Goal: Find specific page/section: Find specific page/section

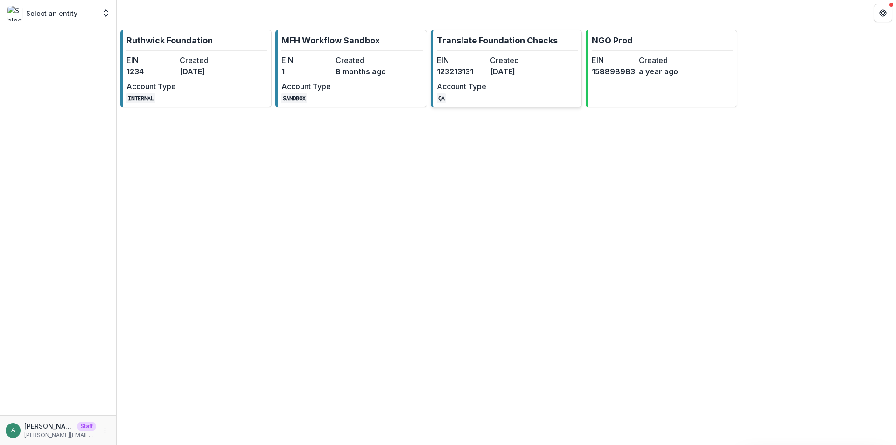
click at [504, 65] on dt "Created" at bounding box center [514, 60] width 49 height 11
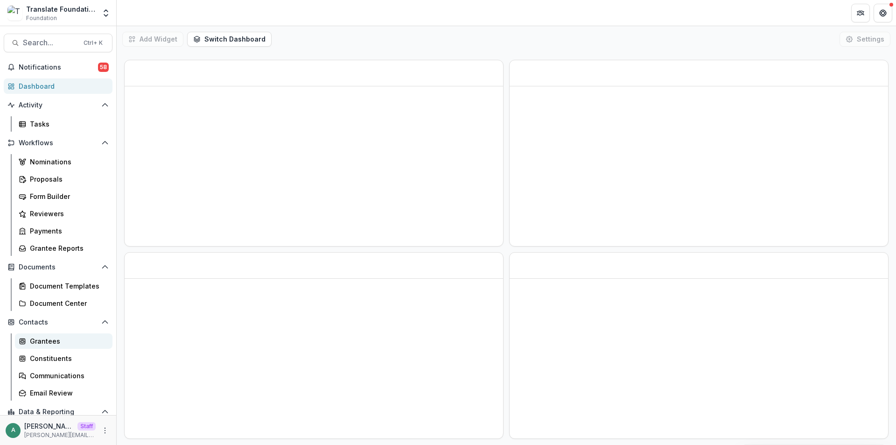
click at [57, 336] on link "Grantees" at bounding box center [64, 340] width 98 height 15
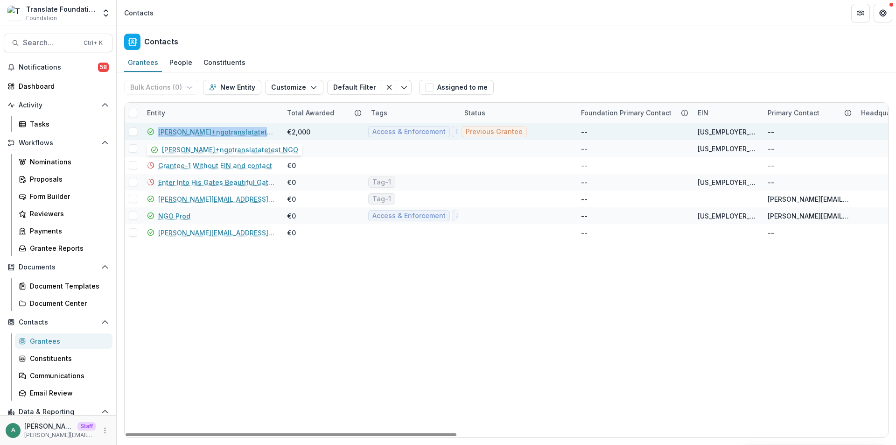
drag, startPoint x: 272, startPoint y: 131, endPoint x: 157, endPoint y: 132, distance: 115.3
click at [157, 132] on div "[PERSON_NAME]+ngotranslatatetest NGO" at bounding box center [211, 131] width 129 height 17
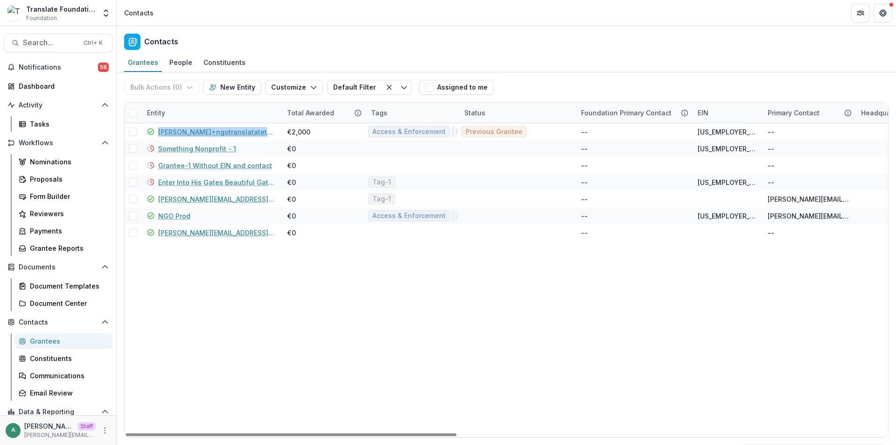
copy link "[PERSON_NAME]+ngotranslatatetest NGO"
click at [77, 45] on button "Search... Ctrl + K" at bounding box center [58, 43] width 109 height 19
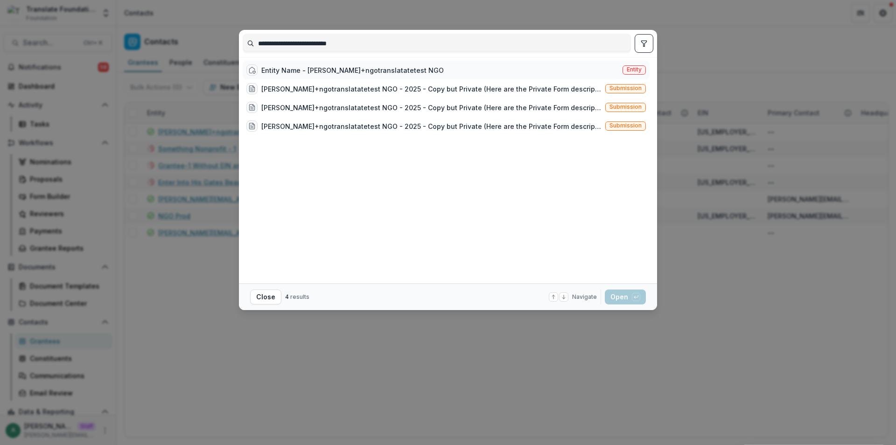
type input "**********"
click at [369, 72] on div "Entity Name - [PERSON_NAME]+ngotranslatatetest NGO" at bounding box center [352, 70] width 183 height 10
